Goal: Transaction & Acquisition: Obtain resource

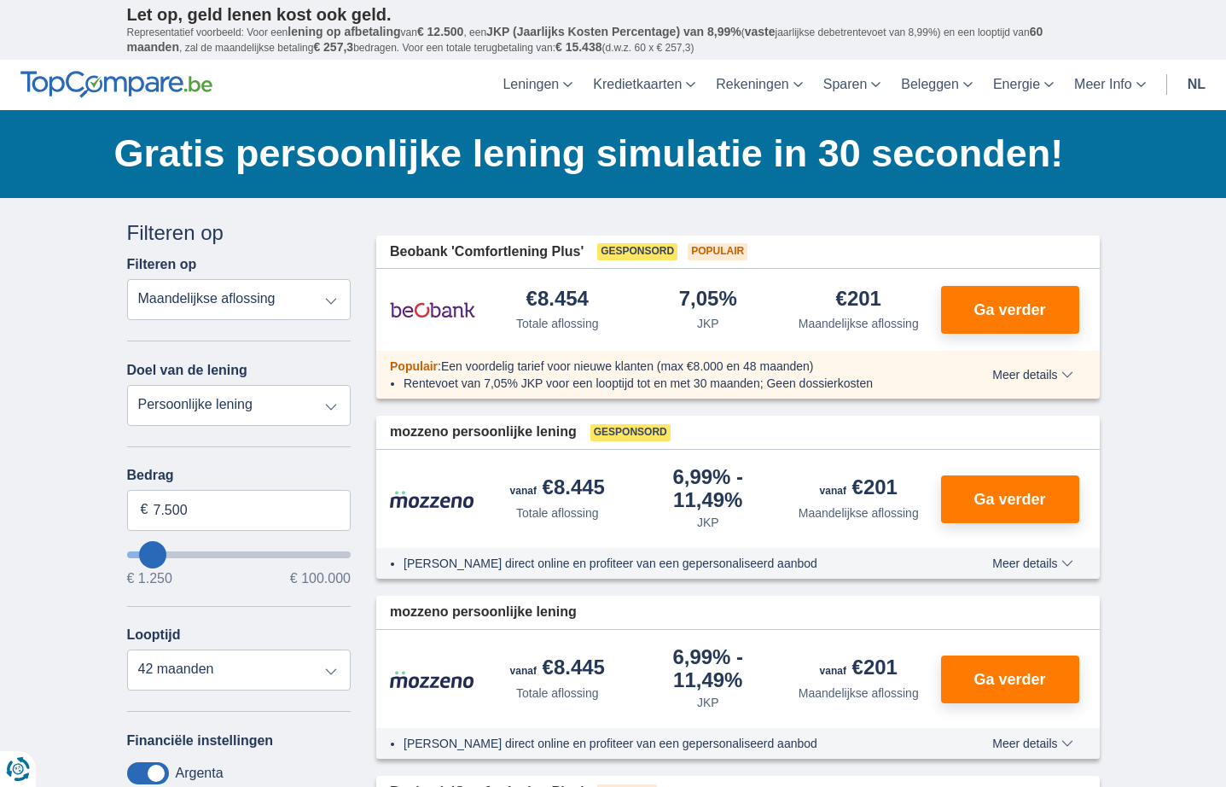
type input "5.250"
type input "5250"
select select "36"
type input "7.250"
type input "7250"
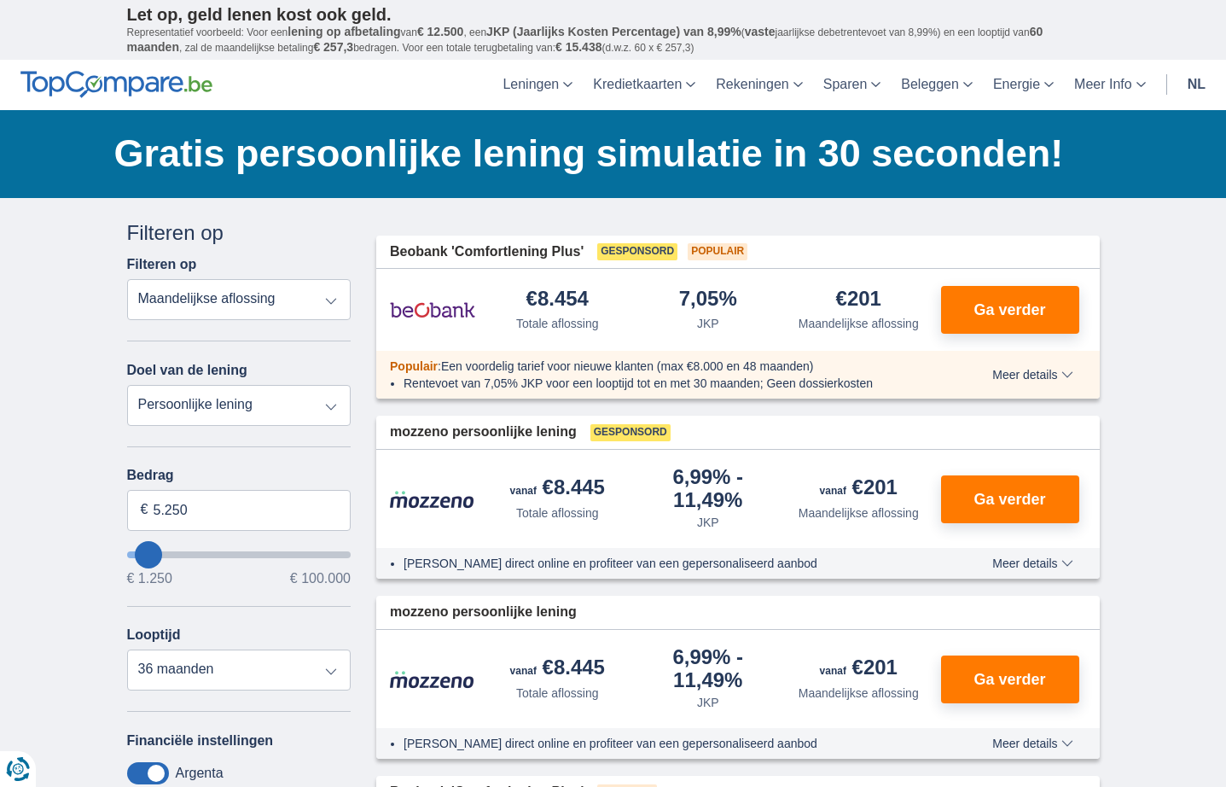
select select "42"
type input "9.250"
type input "9250"
type input "11.250"
type input "11250"
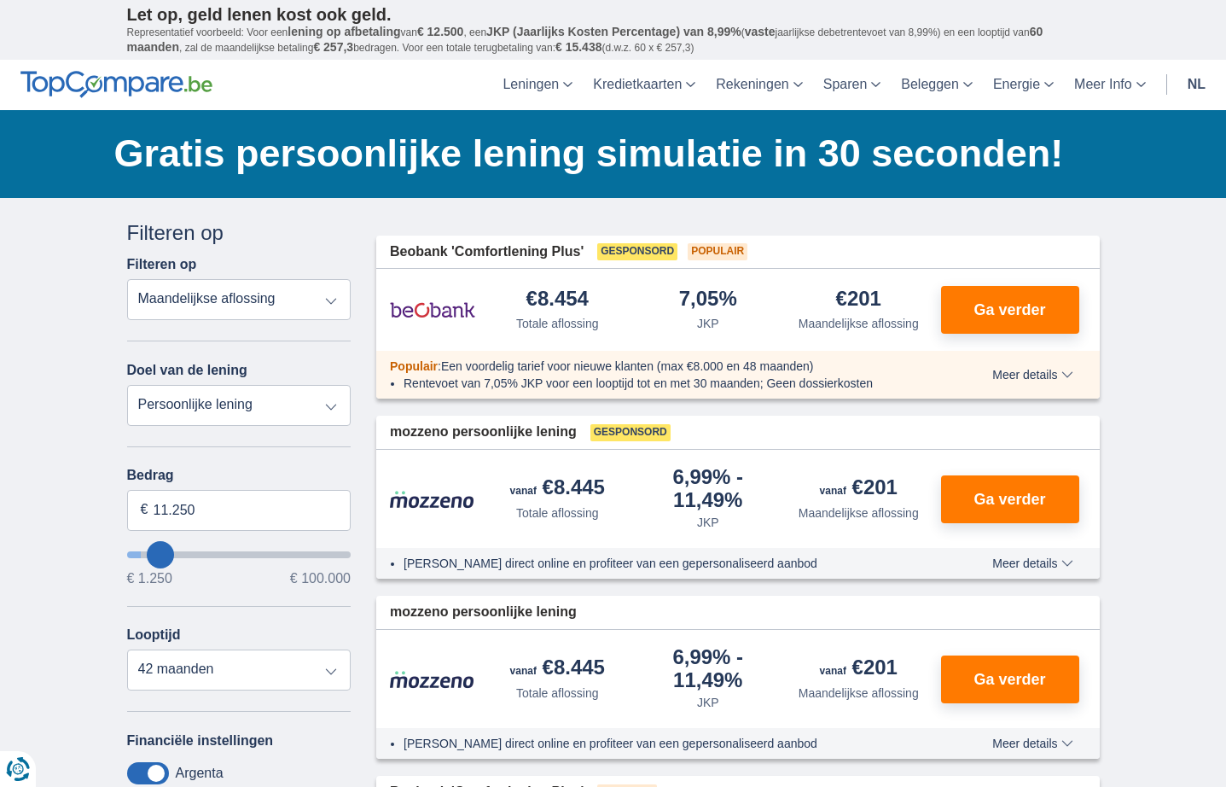
type input "14.250"
type input "14250"
type input "17.250"
type input "17250"
type input "21.250"
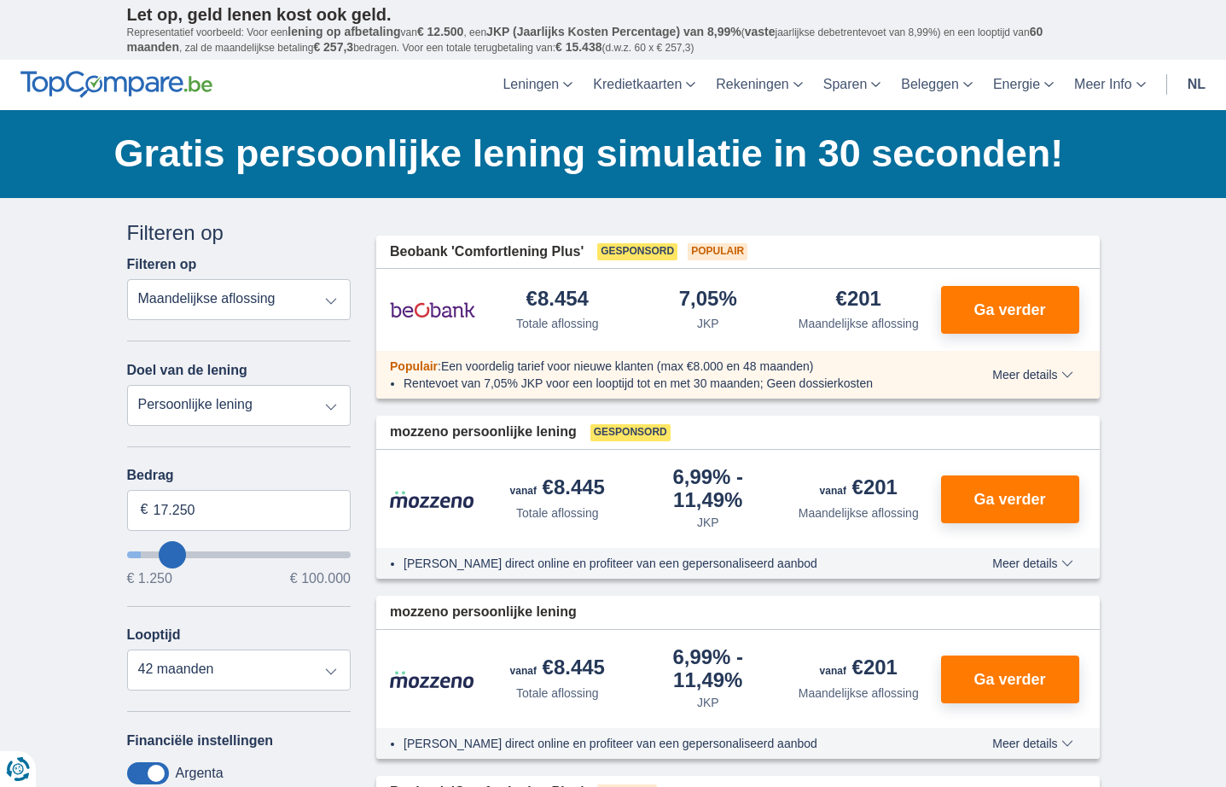
type input "21250"
type input "26.250"
type input "26250"
select select "120"
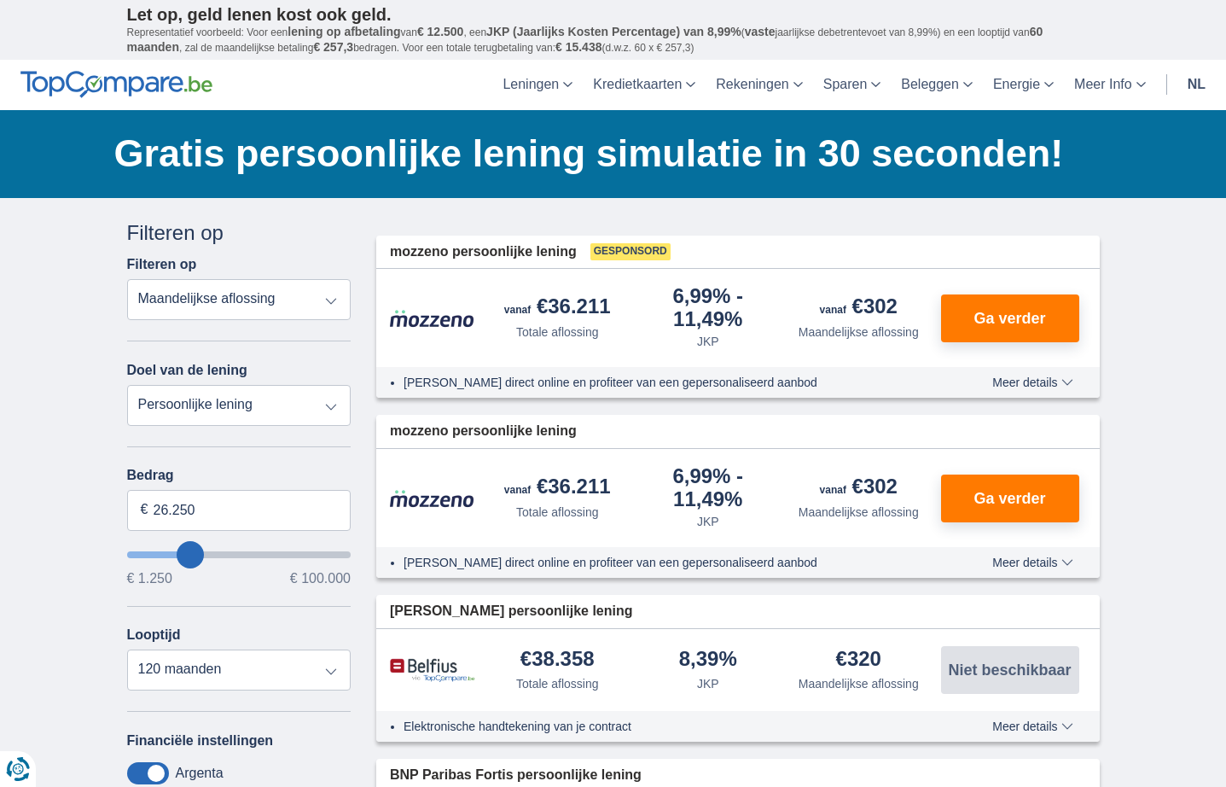
drag, startPoint x: 149, startPoint y: 554, endPoint x: 189, endPoint y: 554, distance: 40.1
type input "17.250"
type input "17250"
select select "84"
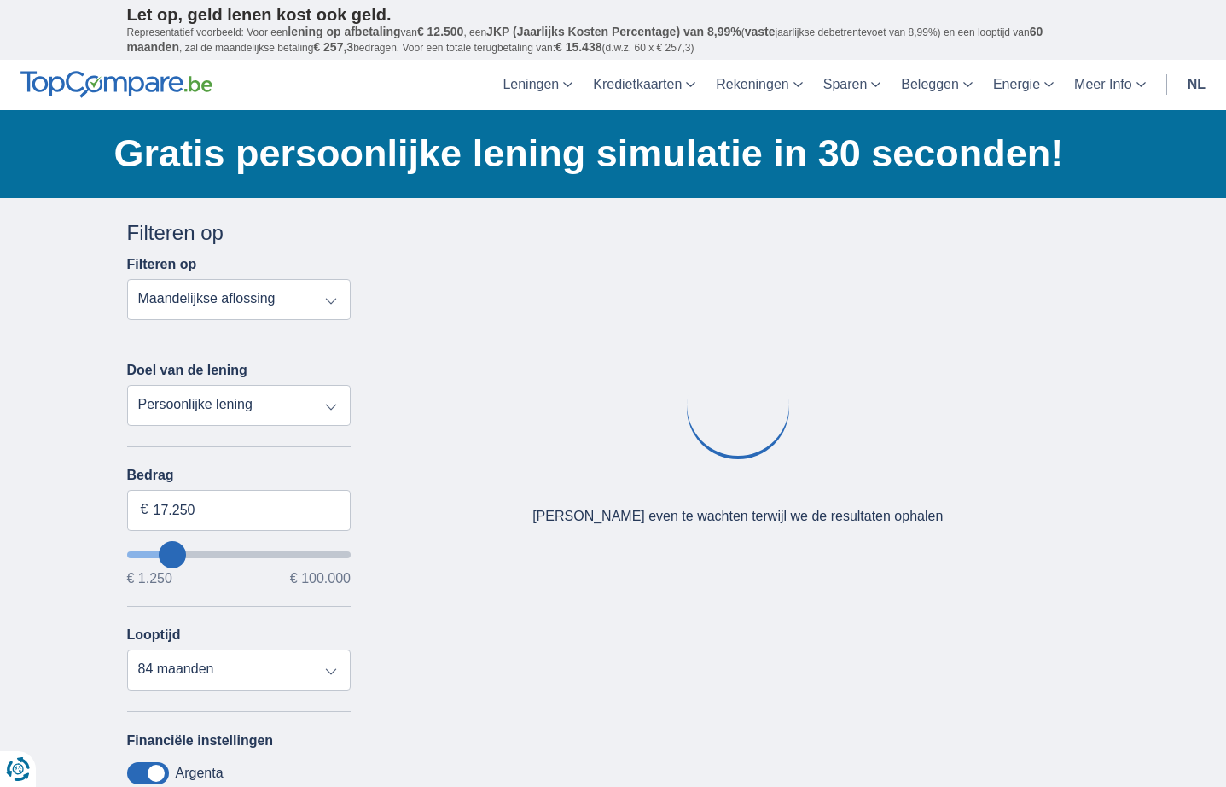
type input "16.250"
type input "16250"
type input "15.250"
type input "15250"
type input "14.250"
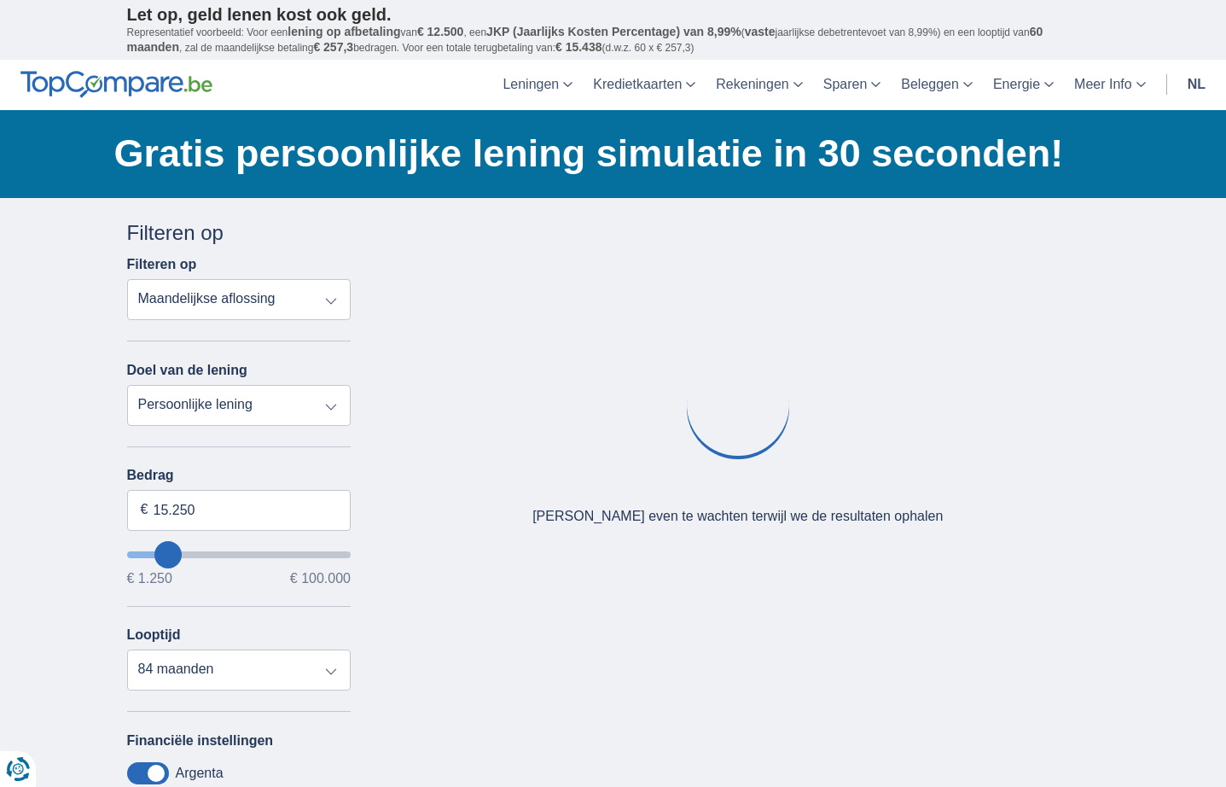
type input "14250"
select select "60"
type input "13.250"
type input "13250"
type input "12.250"
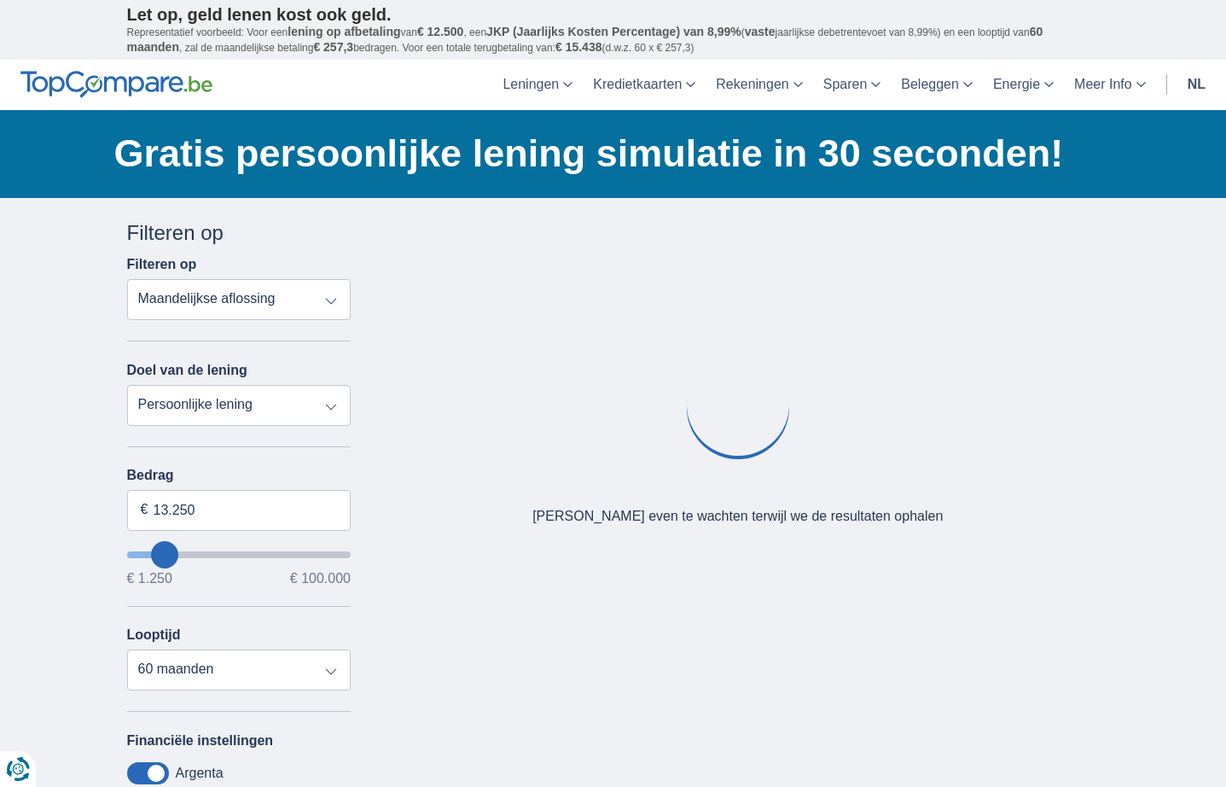
type input "12250"
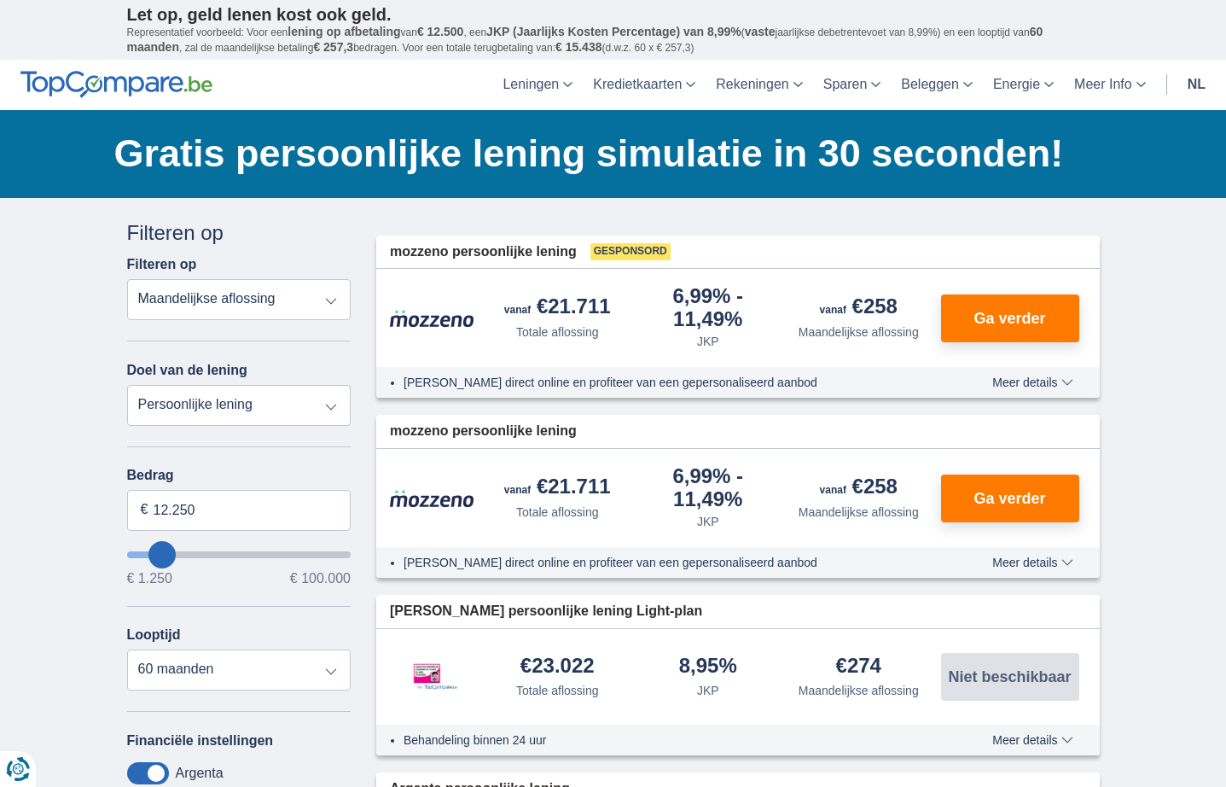
type input "13.250"
type input "13250"
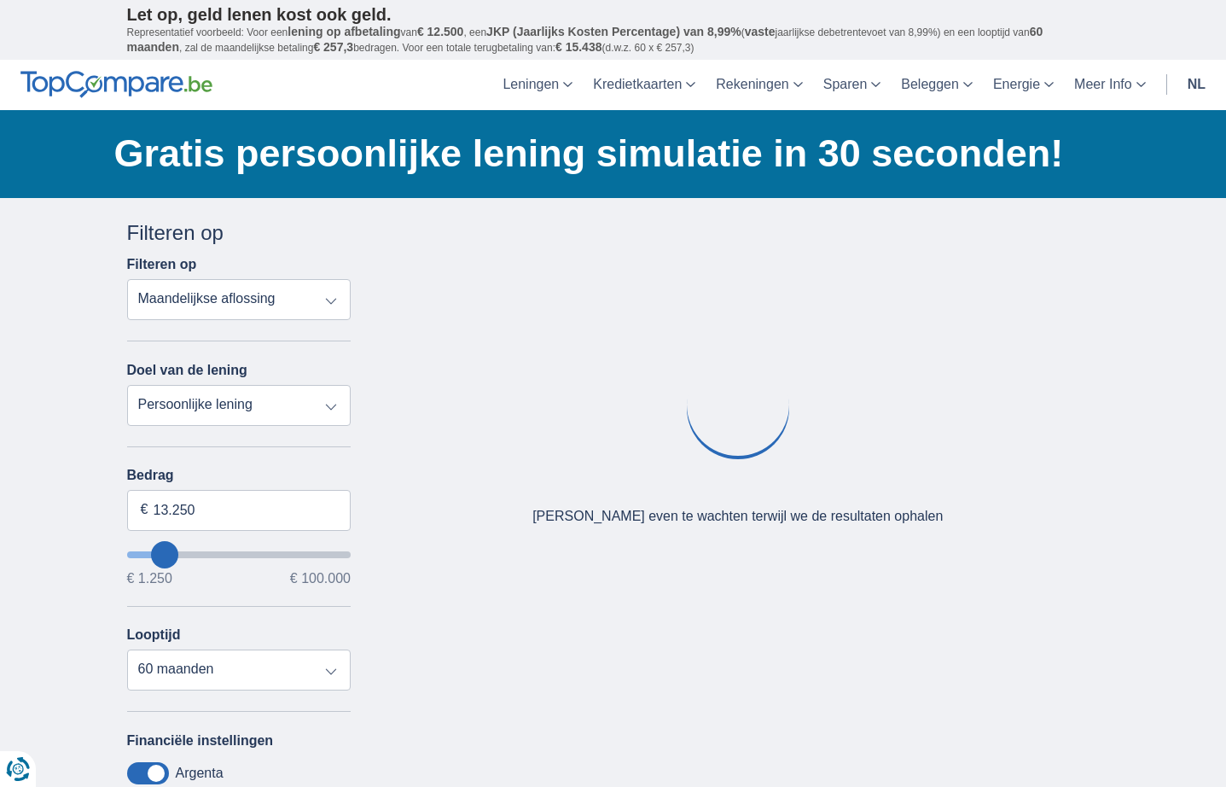
type input "14.250"
type input "14250"
type input "15.250"
type input "15250"
select select "84"
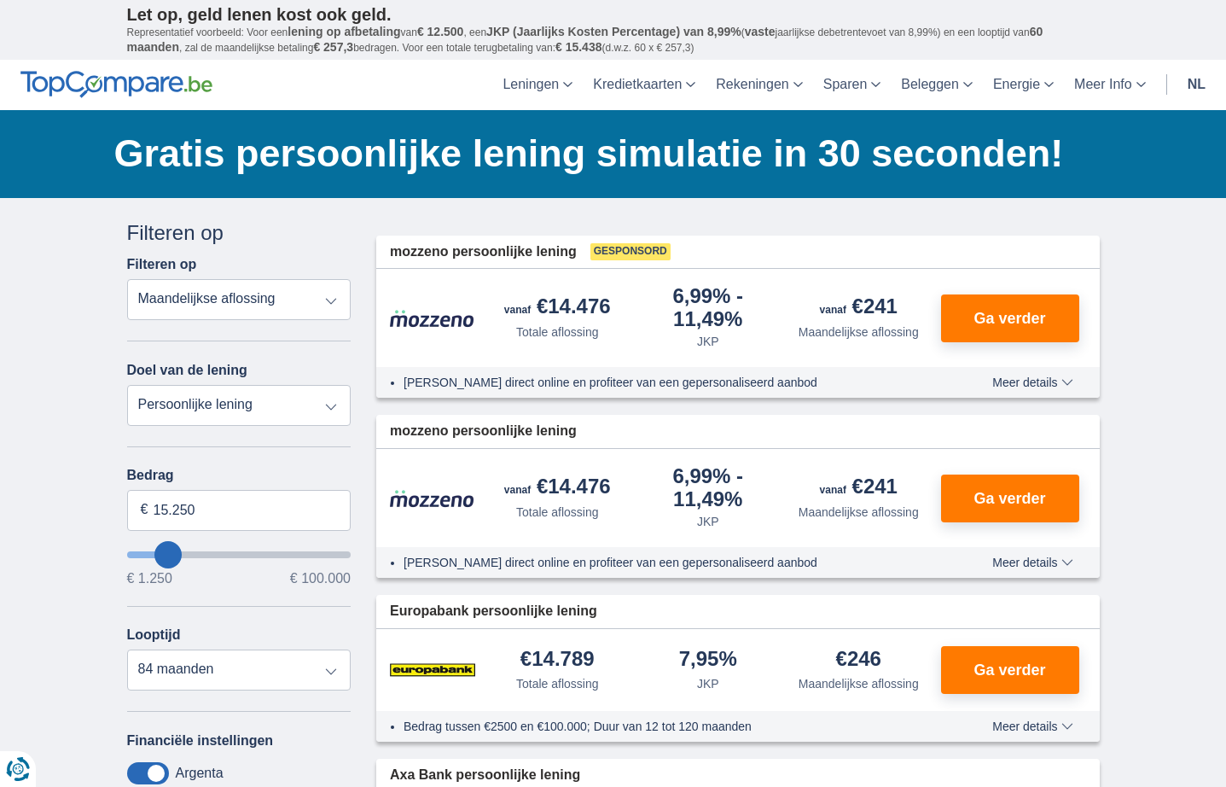
type input "16.250"
type input "16250"
type input "17.250"
type input "17250"
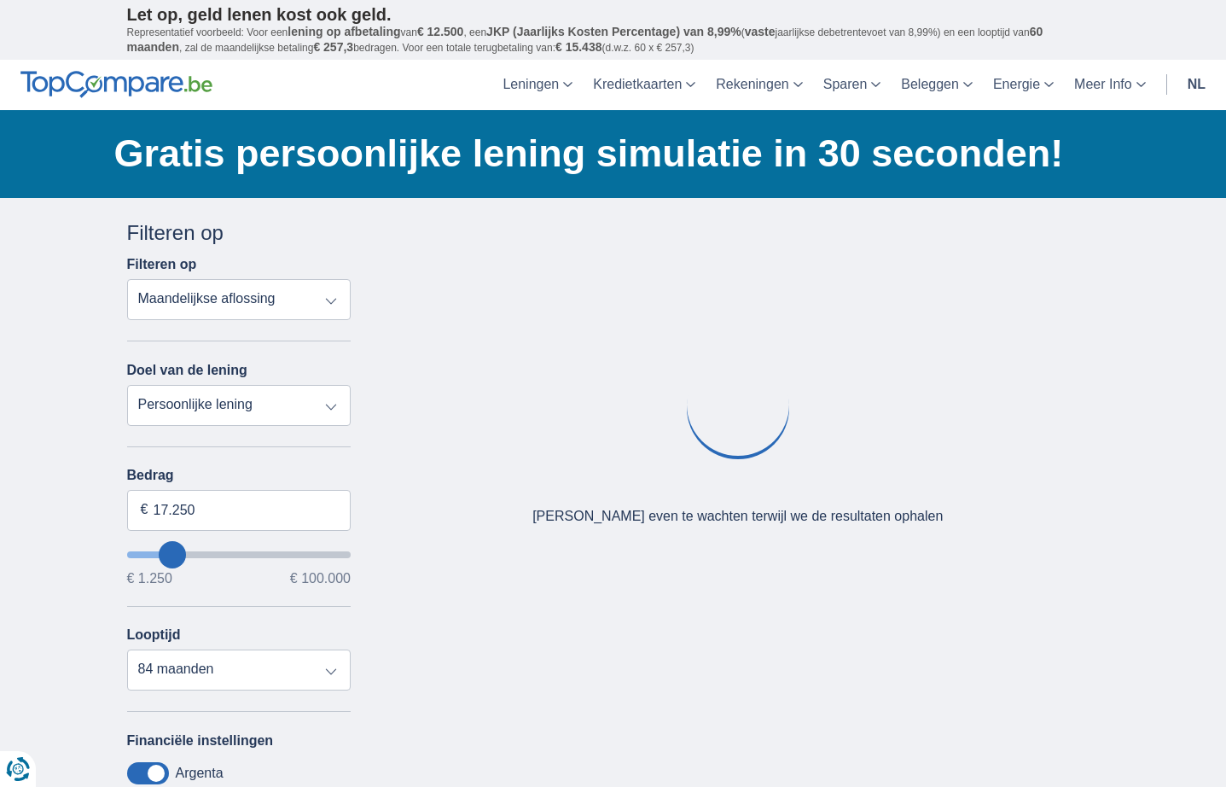
type input "18.250"
type input "18250"
type input "19.250"
type input "19250"
type input "20.250"
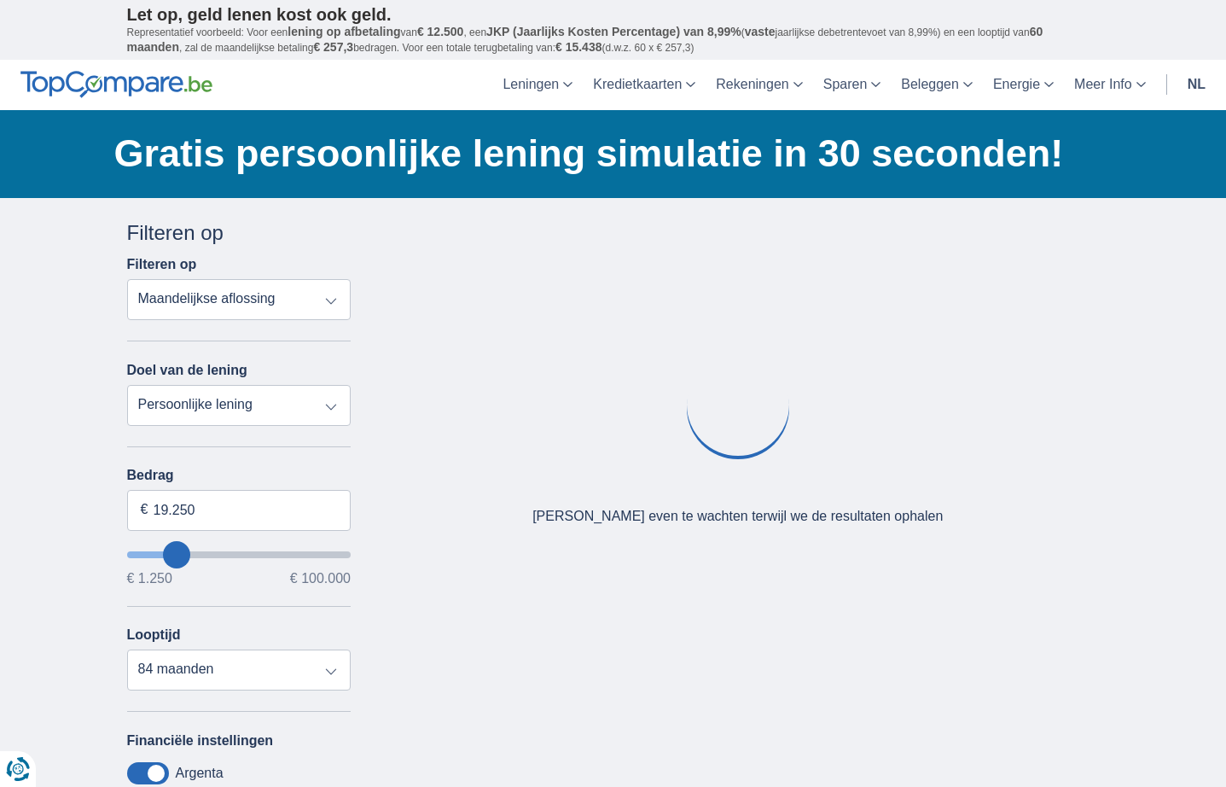
type input "20250"
select select "120"
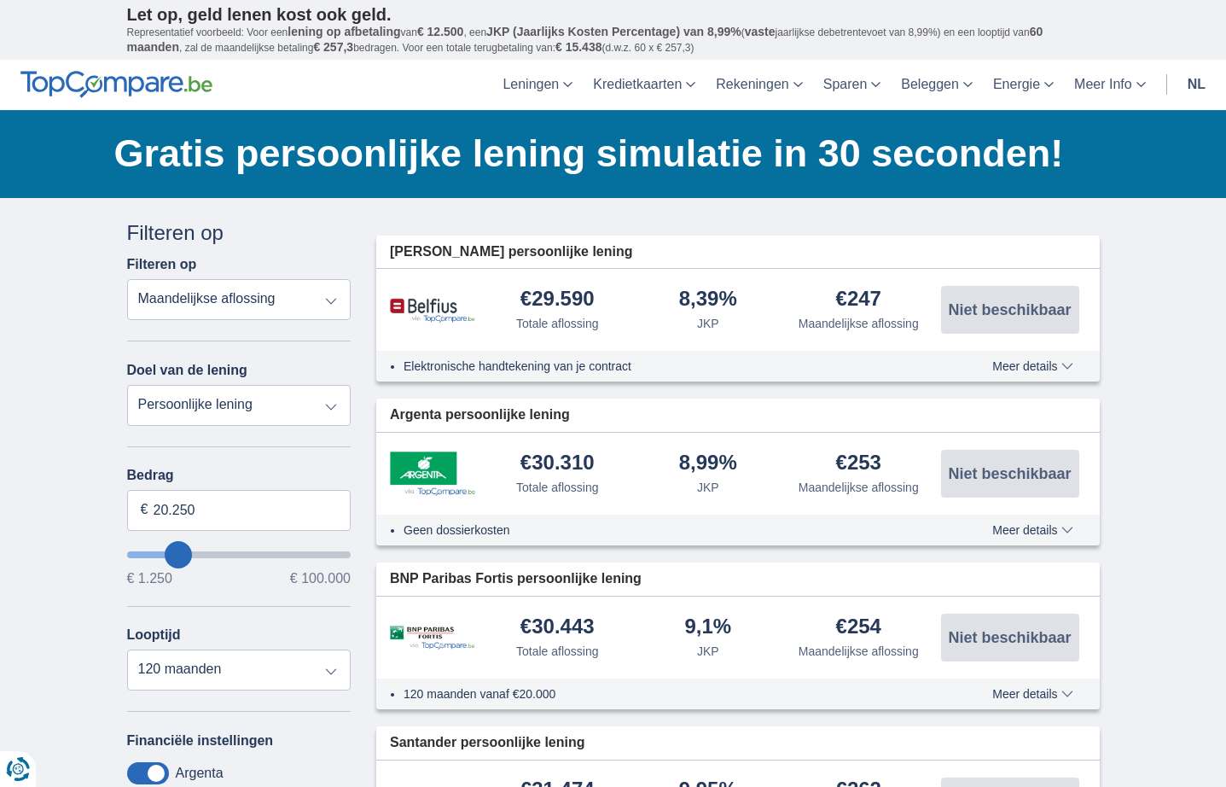
type input "20250"
click at [177, 553] on input "wantToBorrow" at bounding box center [239, 554] width 224 height 7
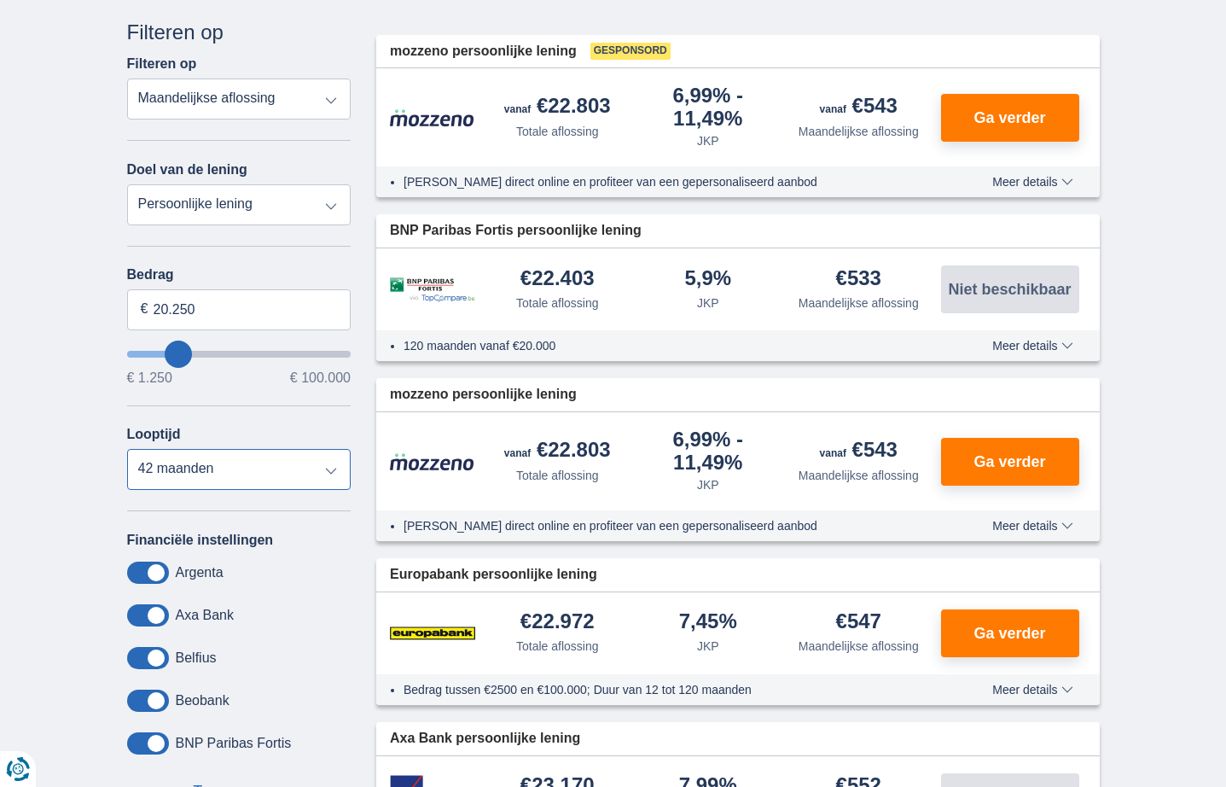
scroll to position [216, 0]
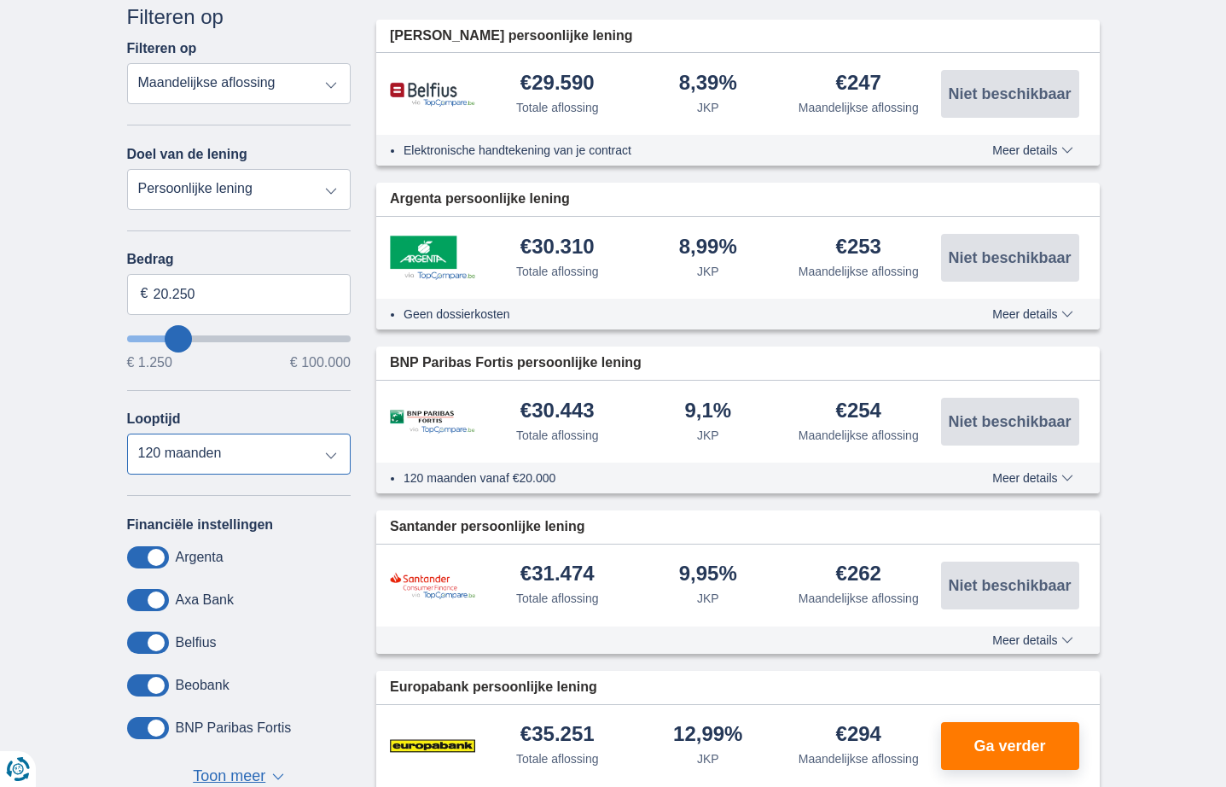
select select "42"
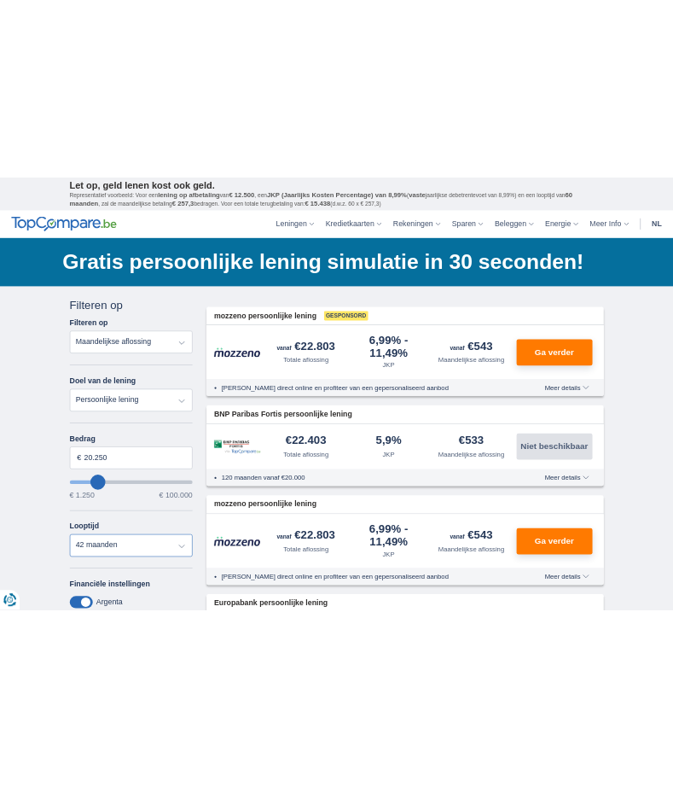
scroll to position [0, 0]
